Goal: Task Accomplishment & Management: Use online tool/utility

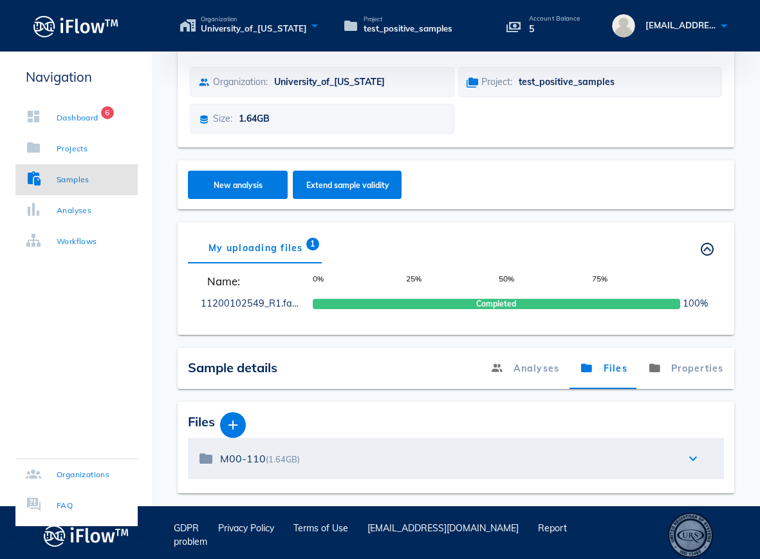
scroll to position [93, 0]
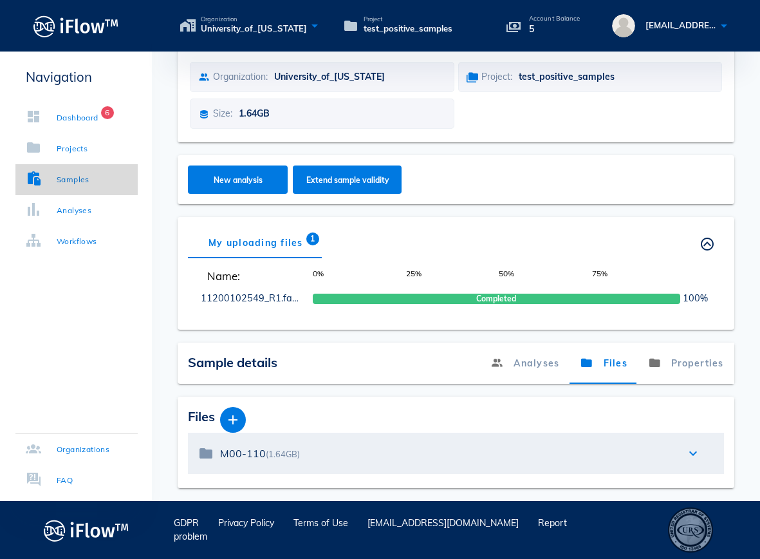
click at [65, 178] on div "Samples" at bounding box center [73, 179] width 33 height 13
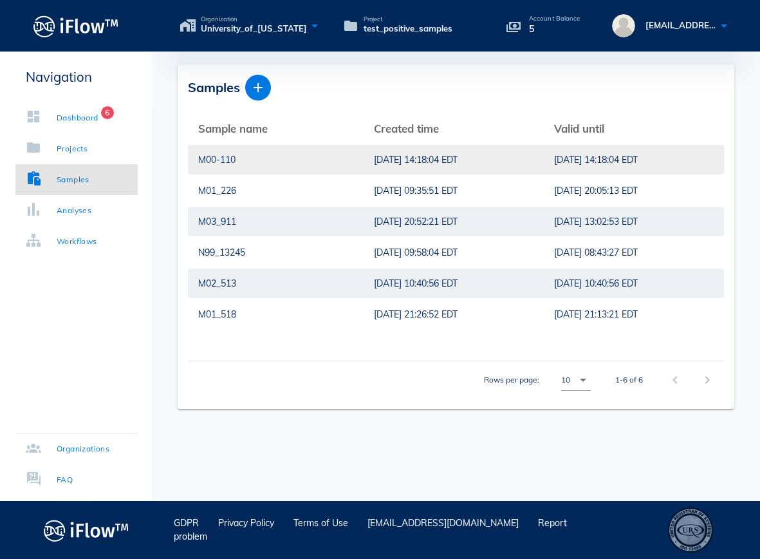
click at [279, 164] on div "M00-110" at bounding box center [275, 160] width 155 height 30
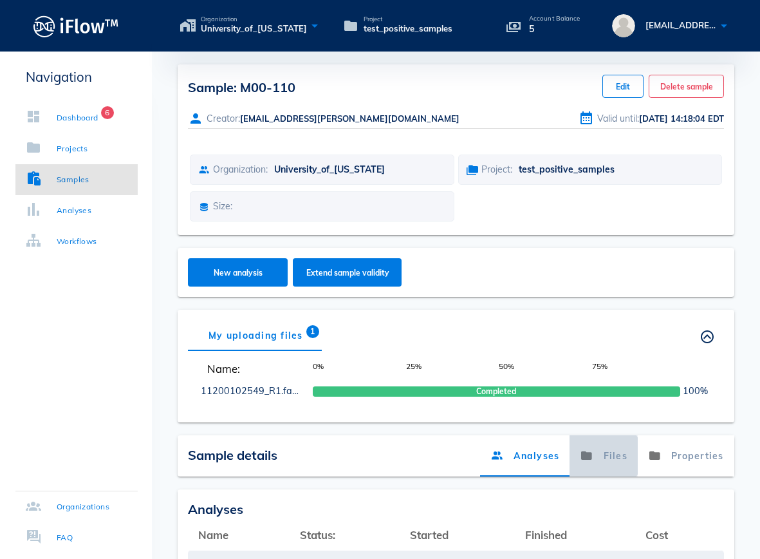
click at [604, 467] on link "Files" at bounding box center [604, 455] width 68 height 41
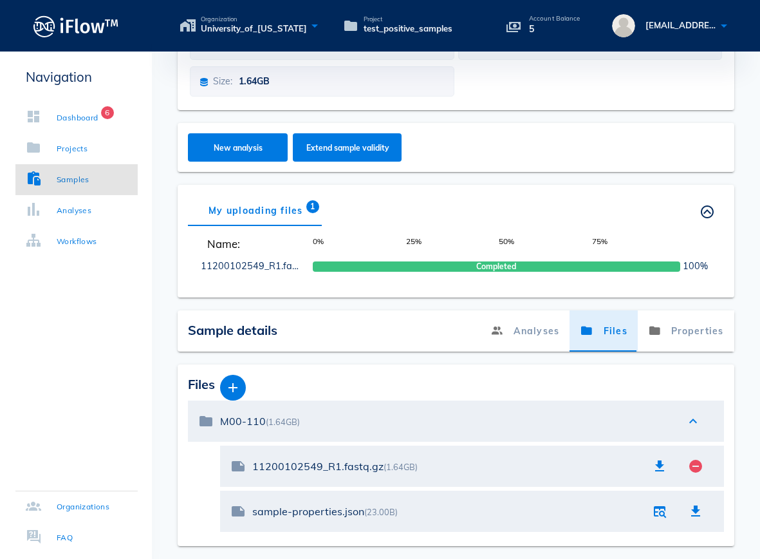
scroll to position [183, 0]
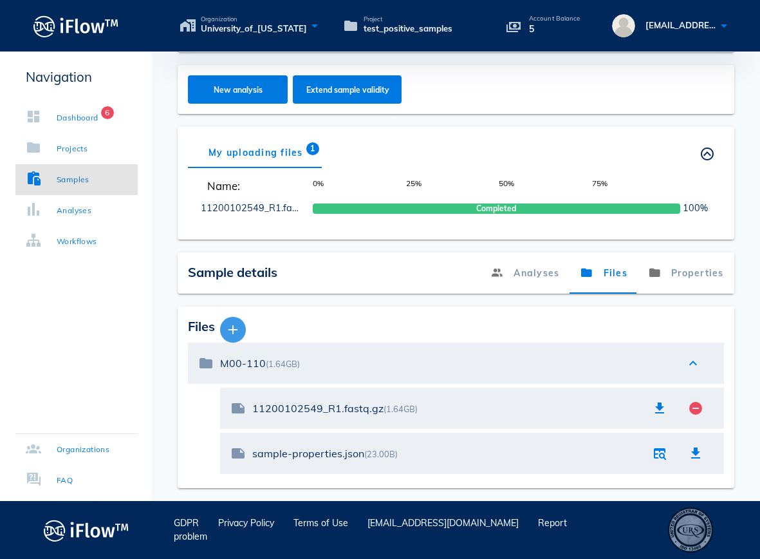
click at [230, 330] on icon "button" at bounding box center [232, 329] width 15 height 15
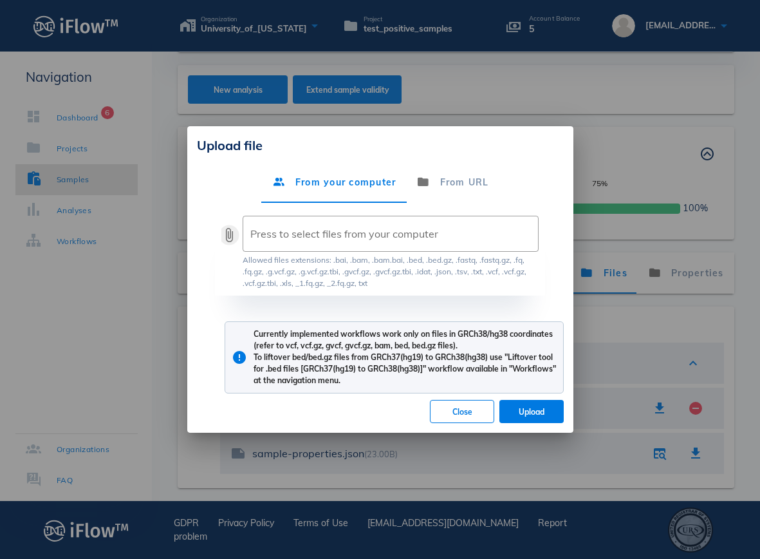
click at [230, 238] on button "attach_file" at bounding box center [228, 234] width 15 height 15
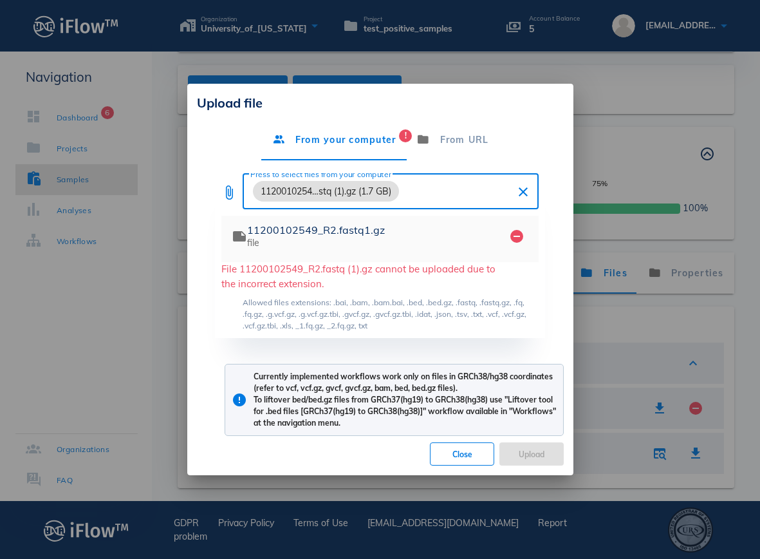
click at [523, 194] on button "clear" at bounding box center [523, 191] width 15 height 15
click at [463, 180] on div at bounding box center [389, 191] width 278 height 28
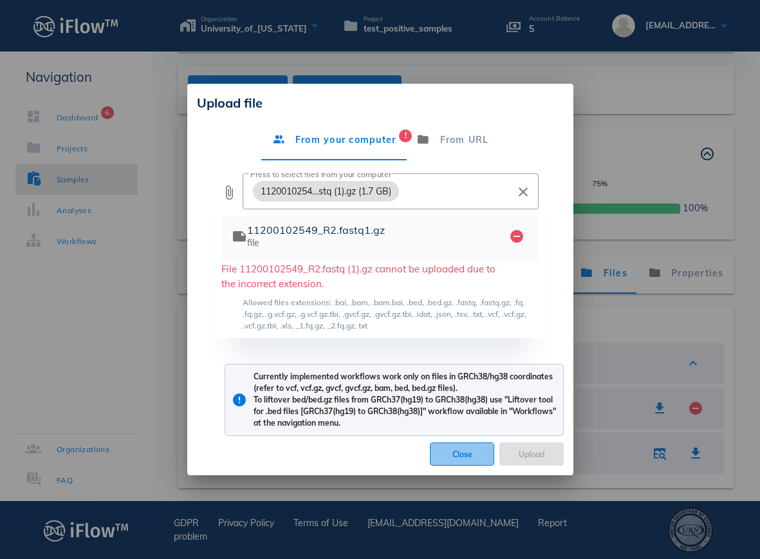
click at [433, 451] on button "Close" at bounding box center [462, 453] width 64 height 23
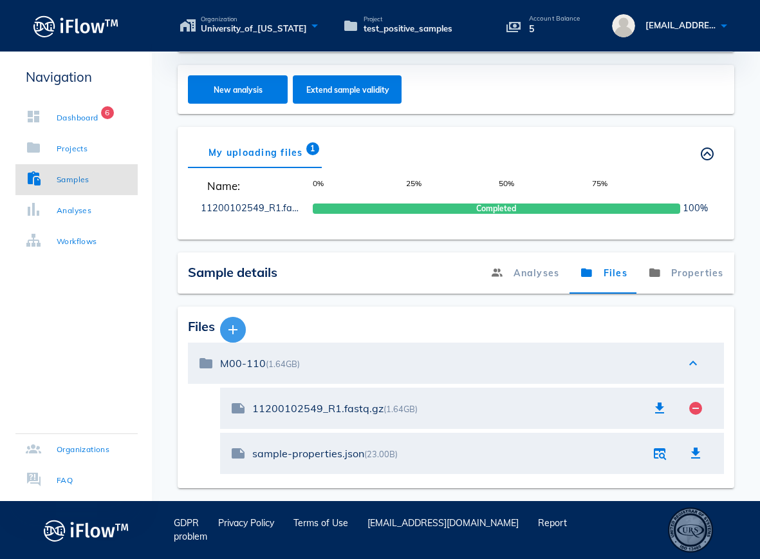
click at [229, 331] on icon "button" at bounding box center [232, 329] width 15 height 15
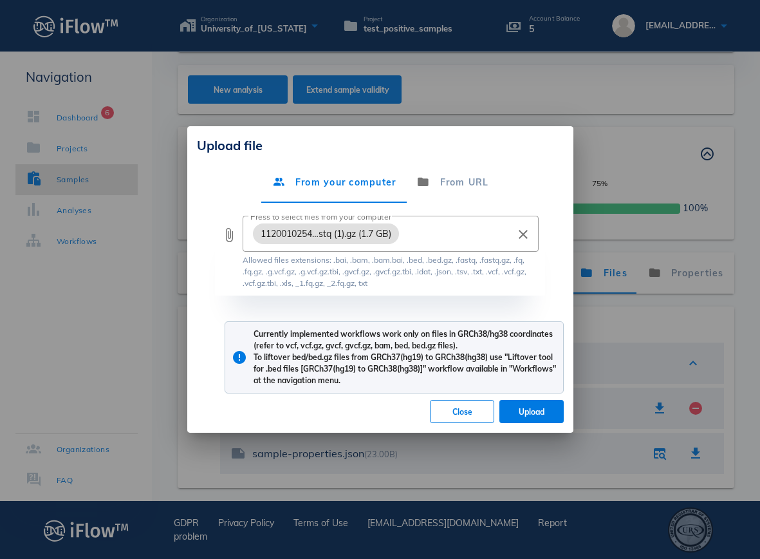
click at [527, 236] on button "clear" at bounding box center [523, 234] width 15 height 15
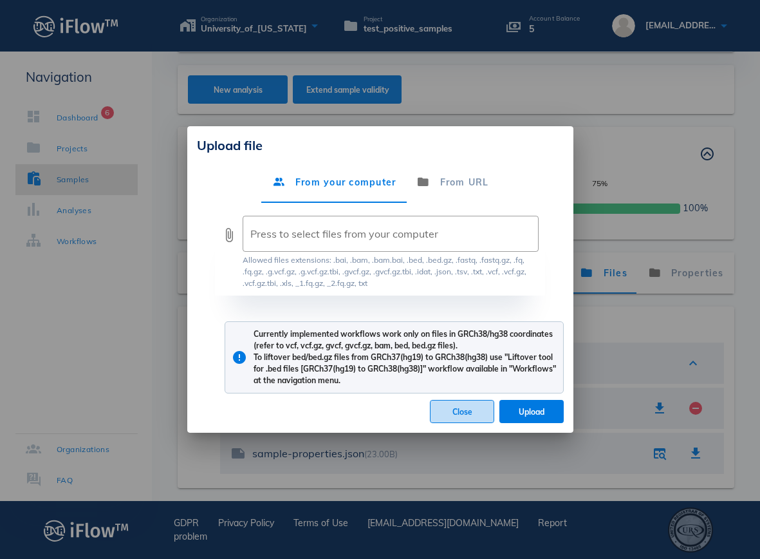
click at [461, 402] on button "Close" at bounding box center [462, 411] width 64 height 23
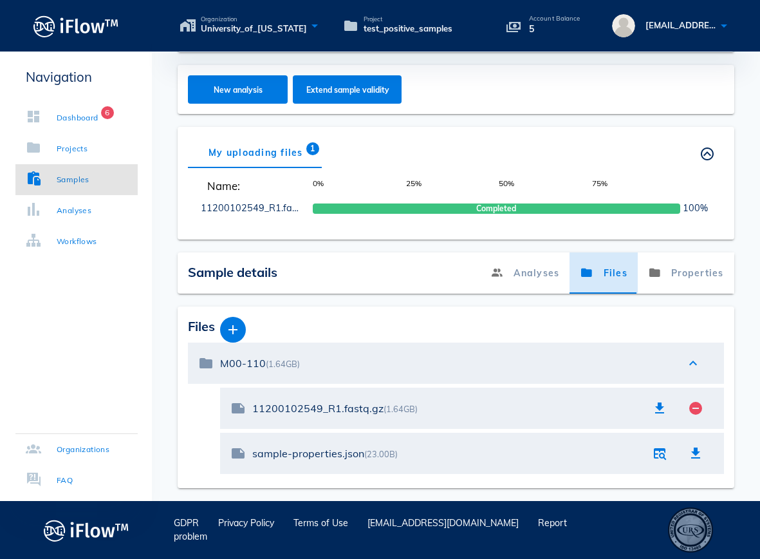
click at [595, 285] on link "Files" at bounding box center [604, 272] width 68 height 41
click at [233, 333] on icon "button" at bounding box center [232, 329] width 15 height 15
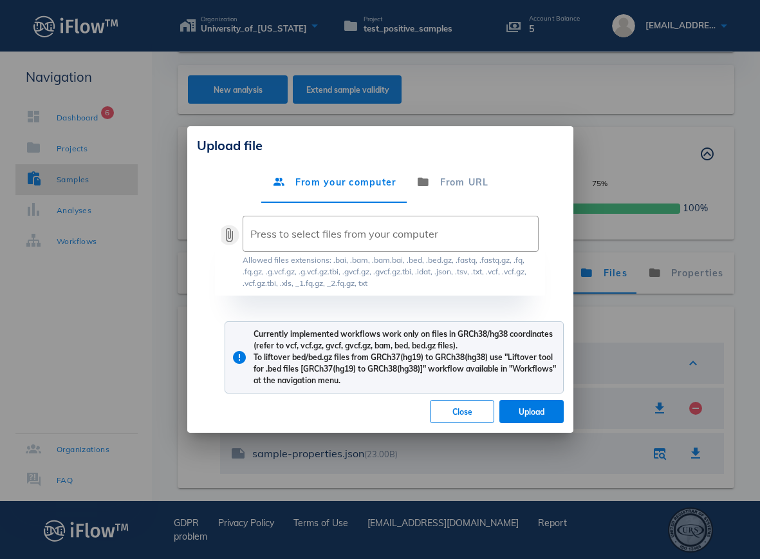
click at [231, 235] on button "attach_file" at bounding box center [228, 234] width 15 height 15
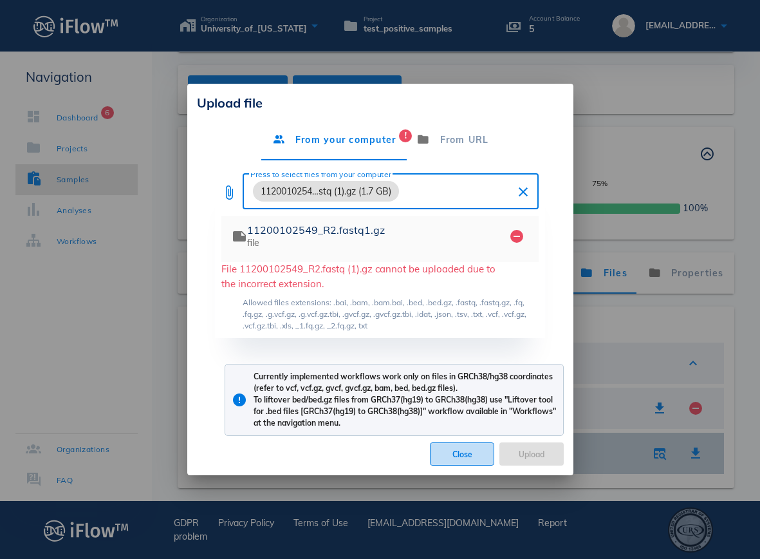
click at [441, 448] on button "Close" at bounding box center [462, 453] width 64 height 23
